Goal: Find specific page/section: Find specific page/section

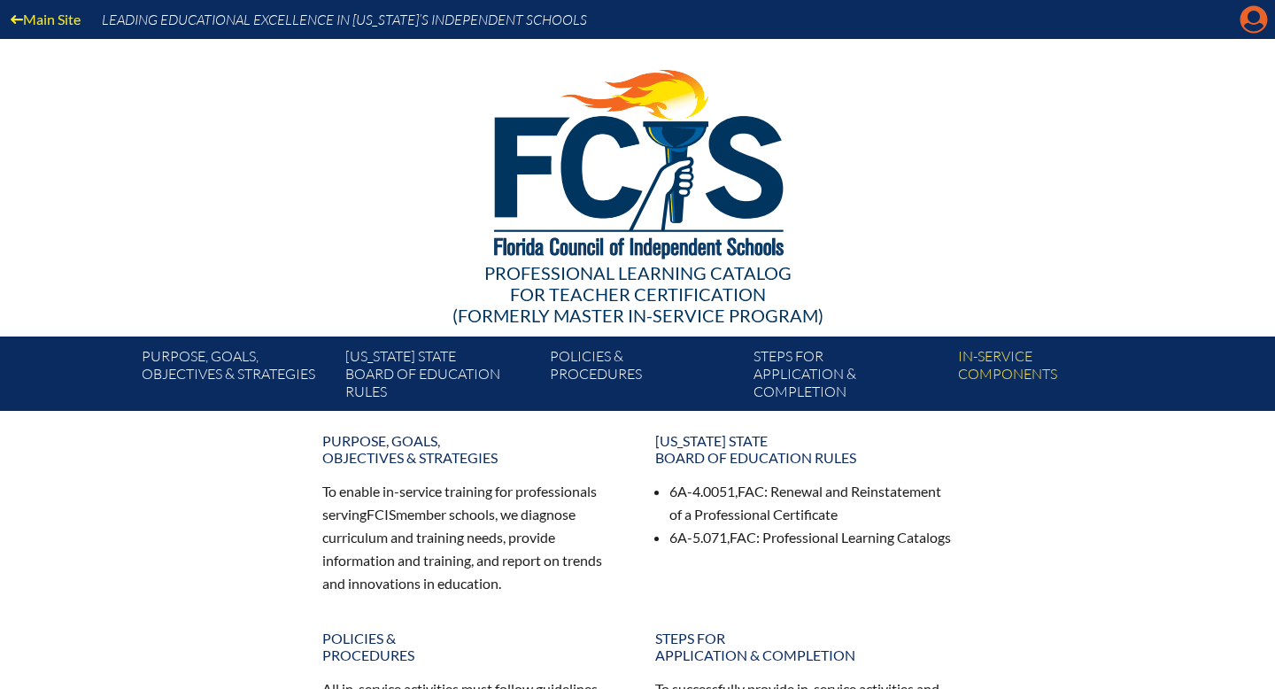
click at [1258, 19] on icon "Manage account" at bounding box center [1254, 19] width 28 height 28
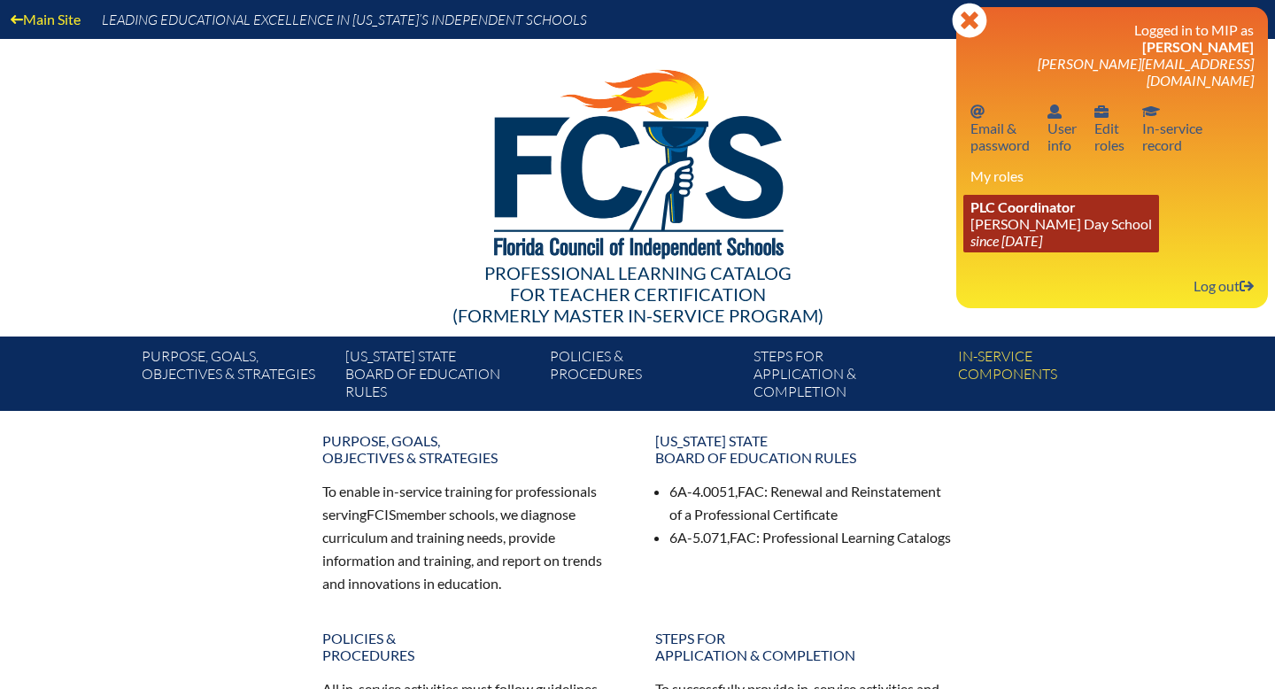
click at [1113, 213] on link "PLC Coordinator Martin J. Gottlieb Day School since 2016 Dec 1" at bounding box center [1061, 224] width 196 height 58
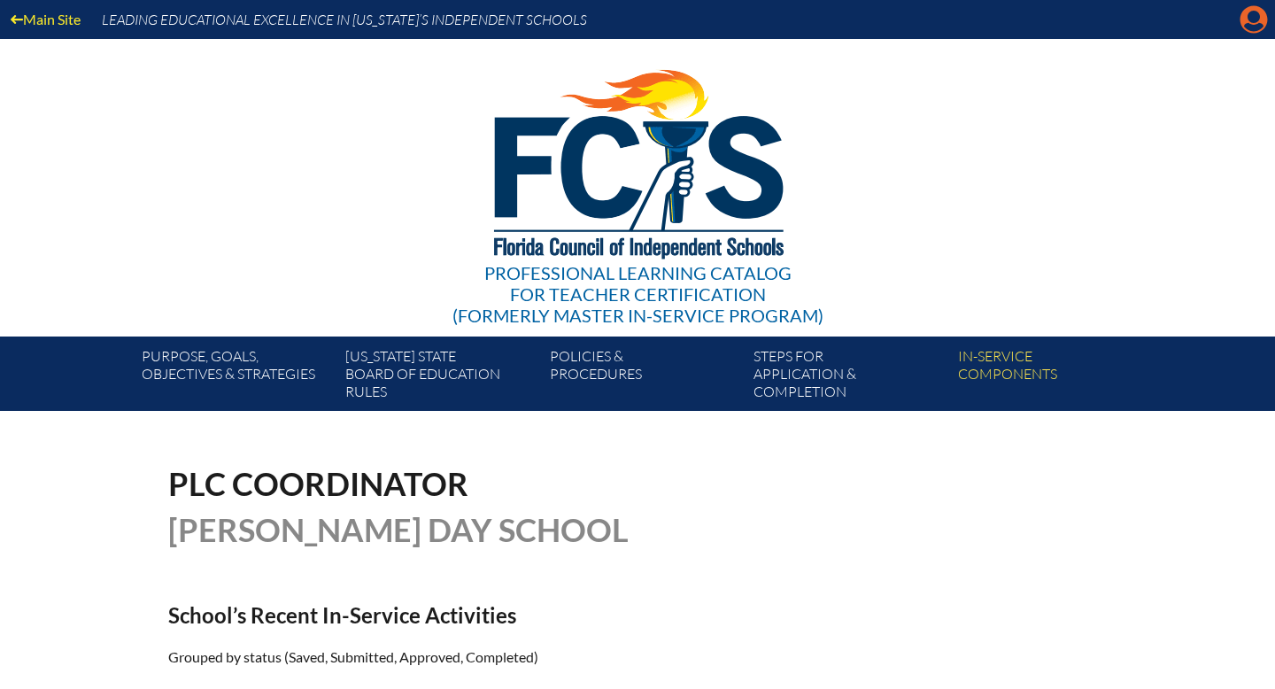
click at [1257, 21] on icon at bounding box center [1254, 19] width 27 height 27
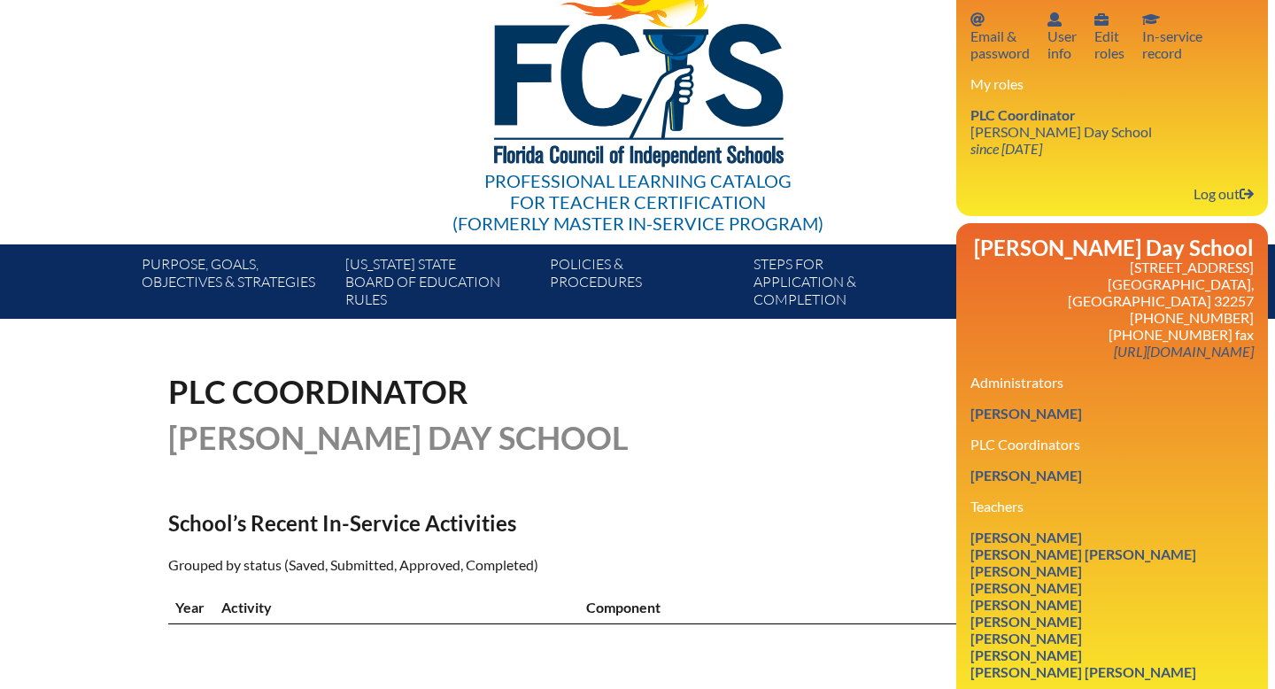
scroll to position [94, 0]
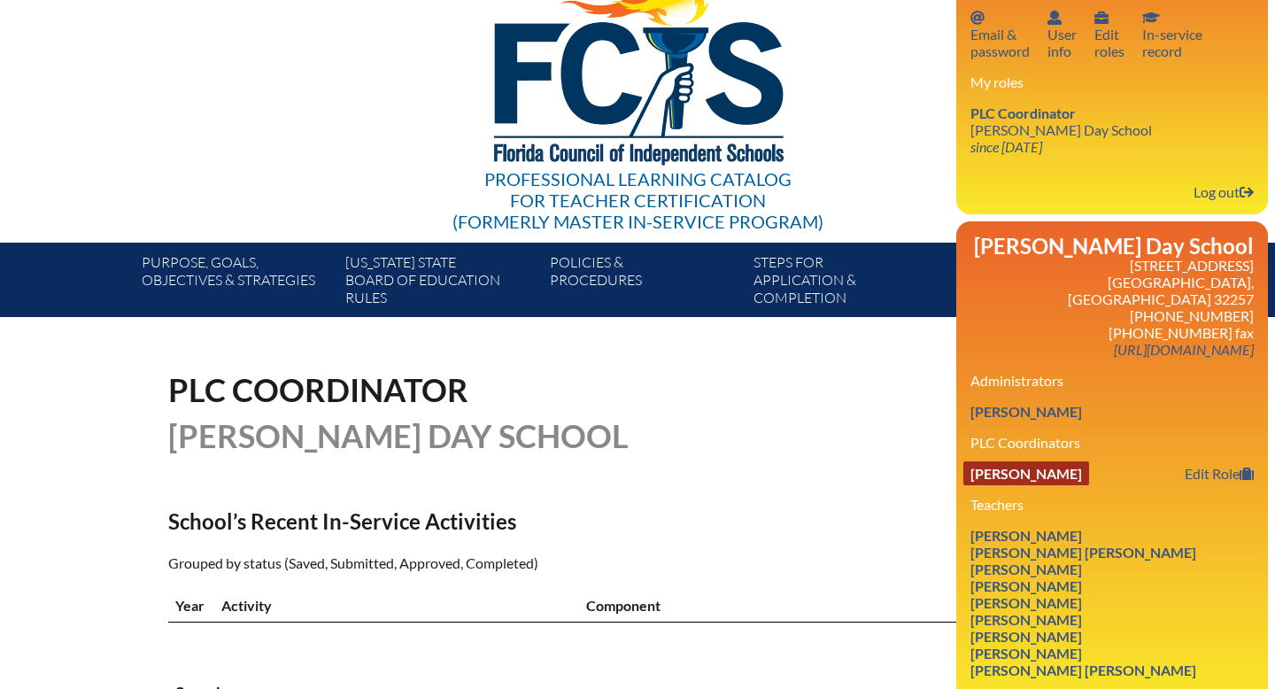
click at [1037, 461] on link "[PERSON_NAME]" at bounding box center [1026, 473] width 126 height 24
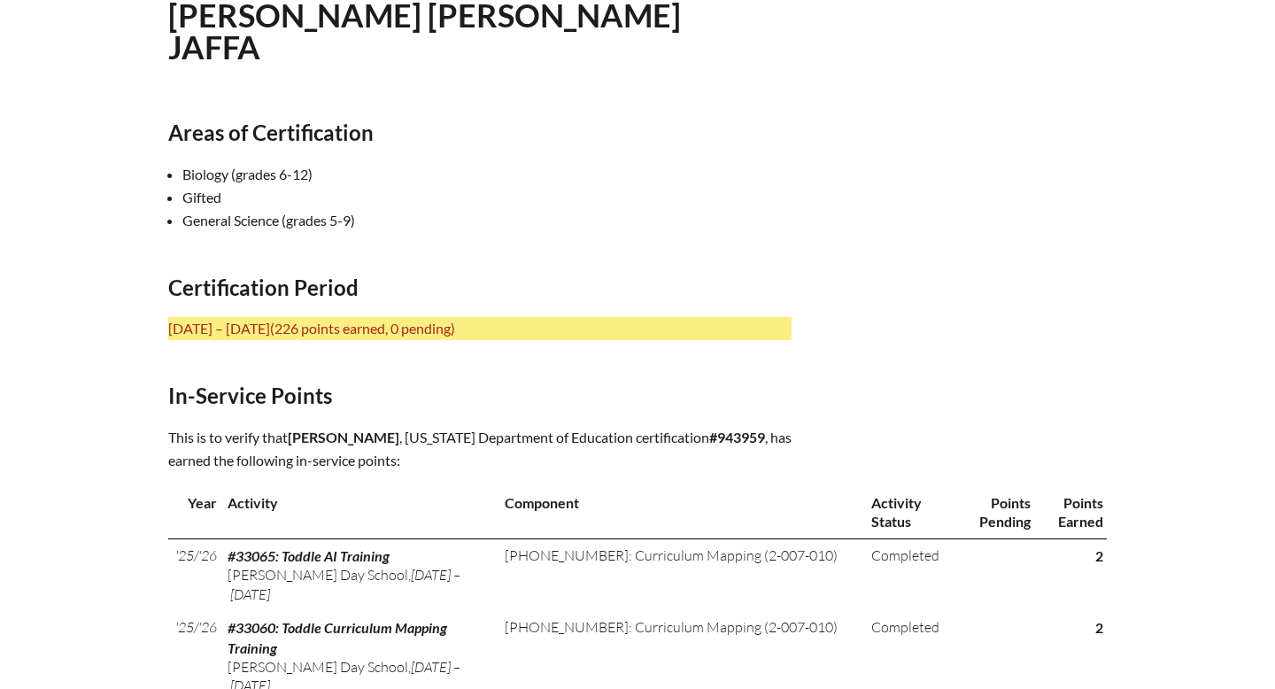
scroll to position [509, 0]
